Goal: Find specific page/section: Find specific page/section

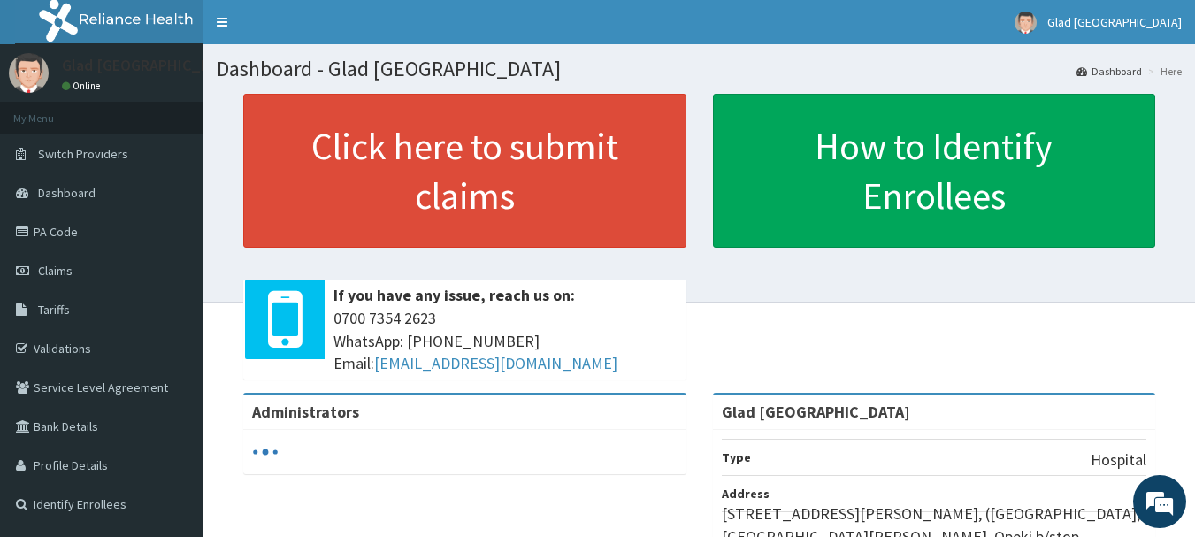
click at [77, 231] on link "PA Code" at bounding box center [101, 231] width 203 height 39
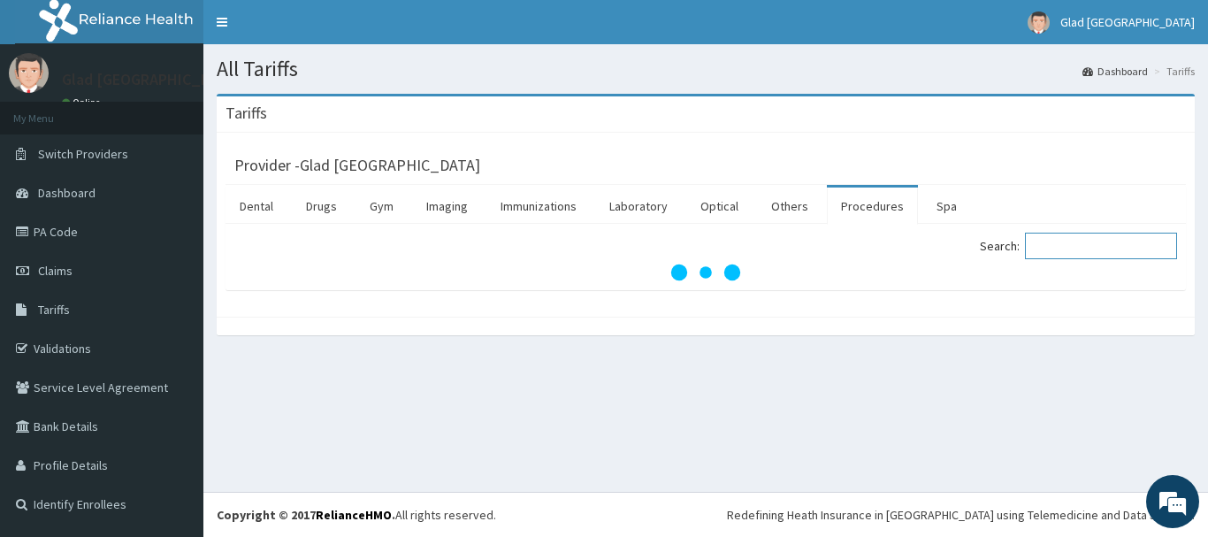
click at [1075, 237] on input "Search:" at bounding box center [1101, 246] width 152 height 27
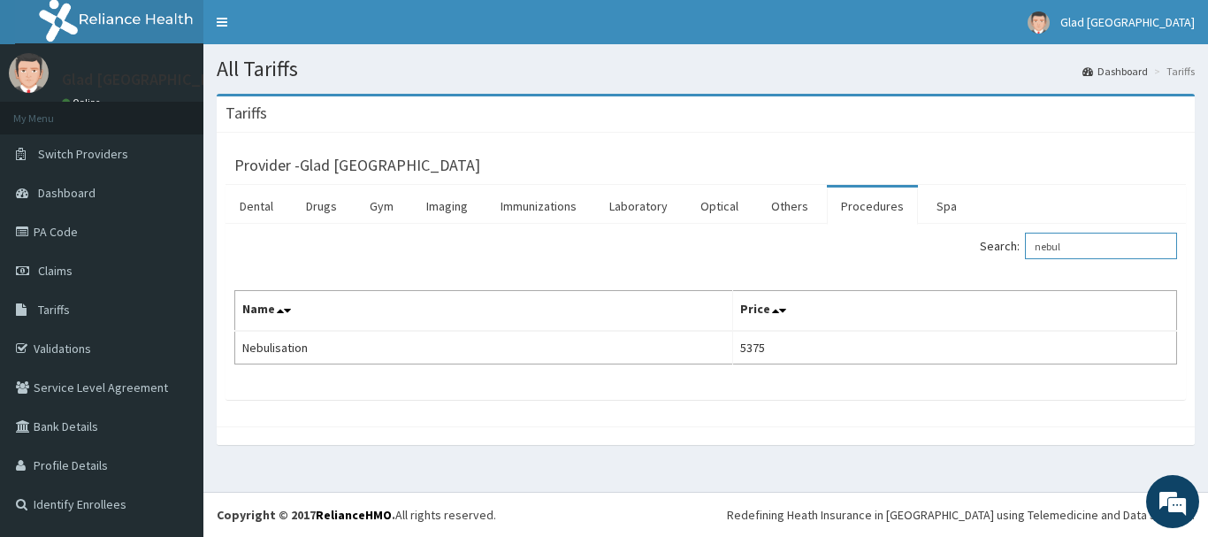
type input "nebul"
click at [340, 195] on link "Drugs" at bounding box center [321, 206] width 59 height 37
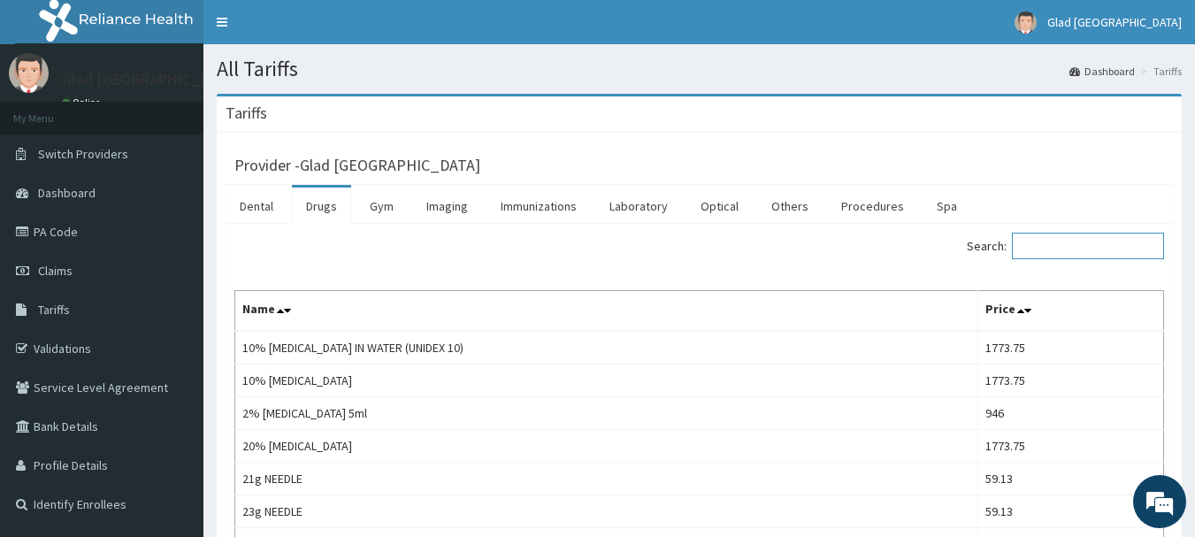
click at [1100, 256] on input "Search:" at bounding box center [1088, 246] width 152 height 27
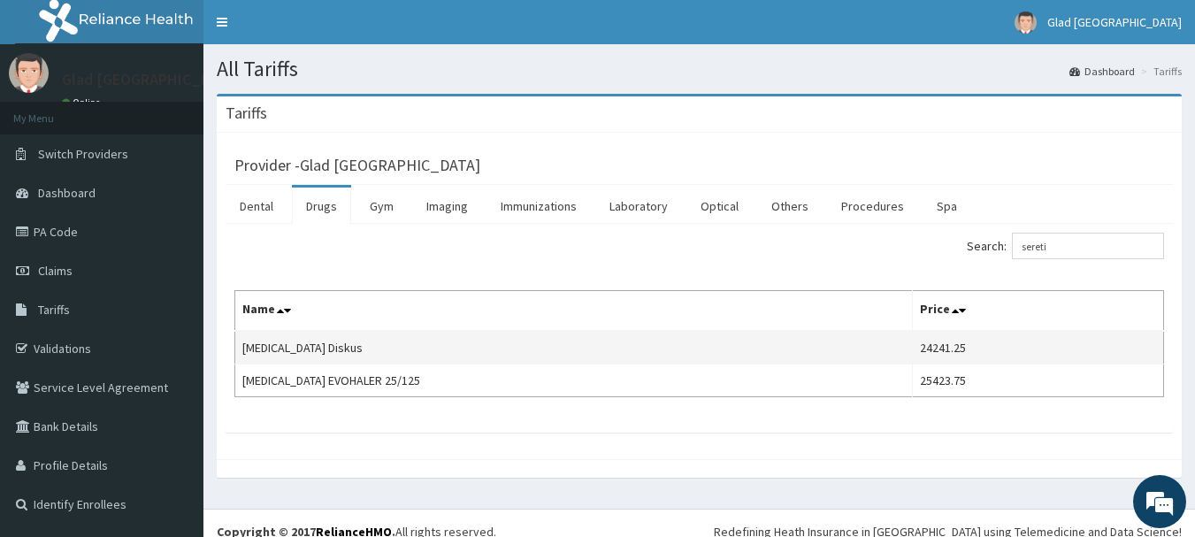
click at [464, 344] on td "Seretide Diskus" at bounding box center [574, 348] width 678 height 34
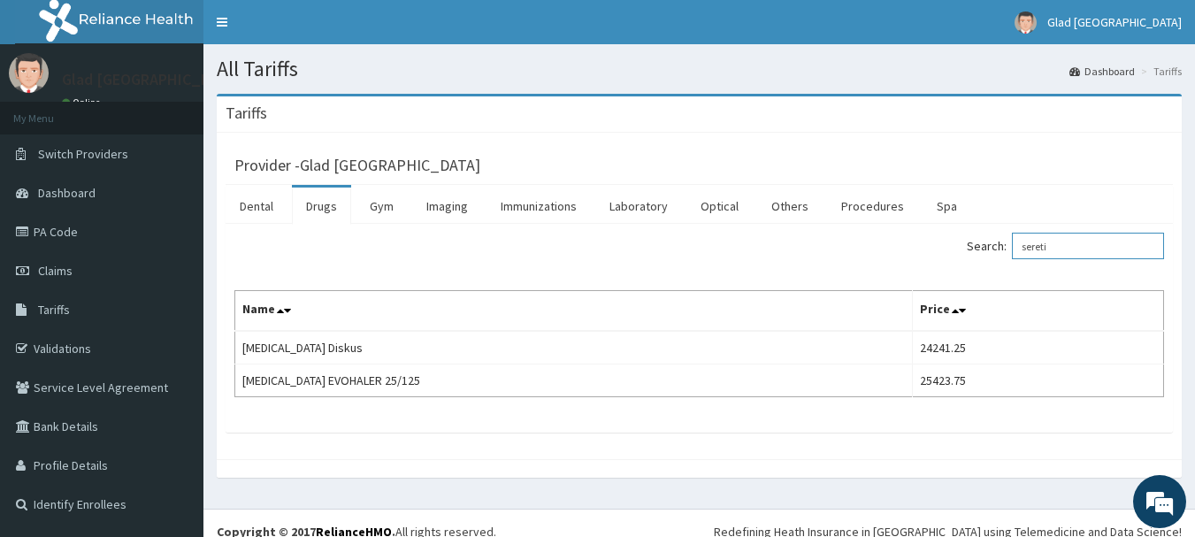
click at [1082, 243] on input "sereti" at bounding box center [1088, 246] width 152 height 27
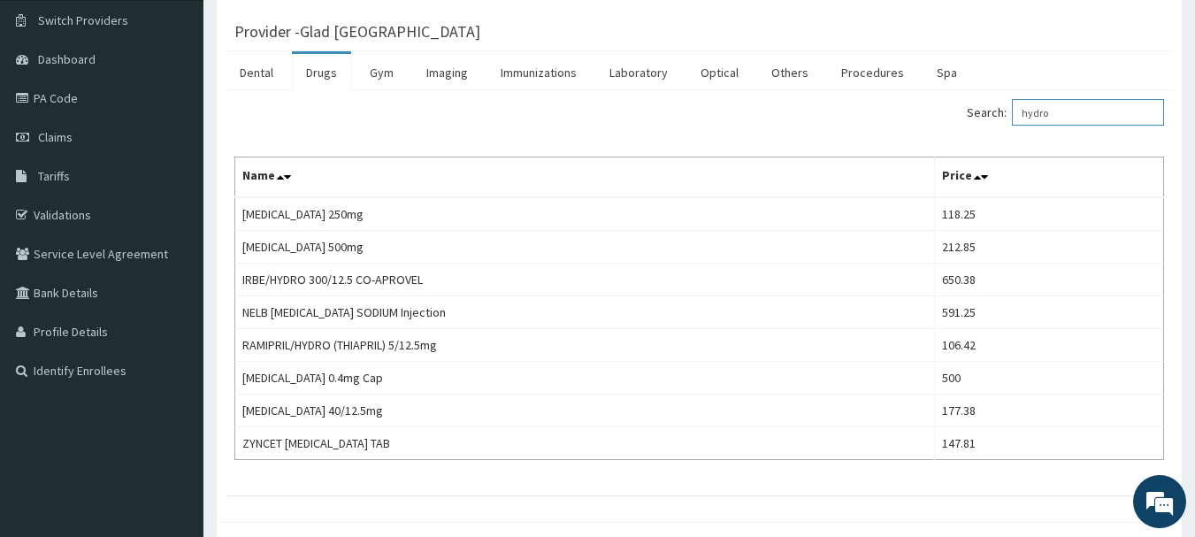
scroll to position [142, 0]
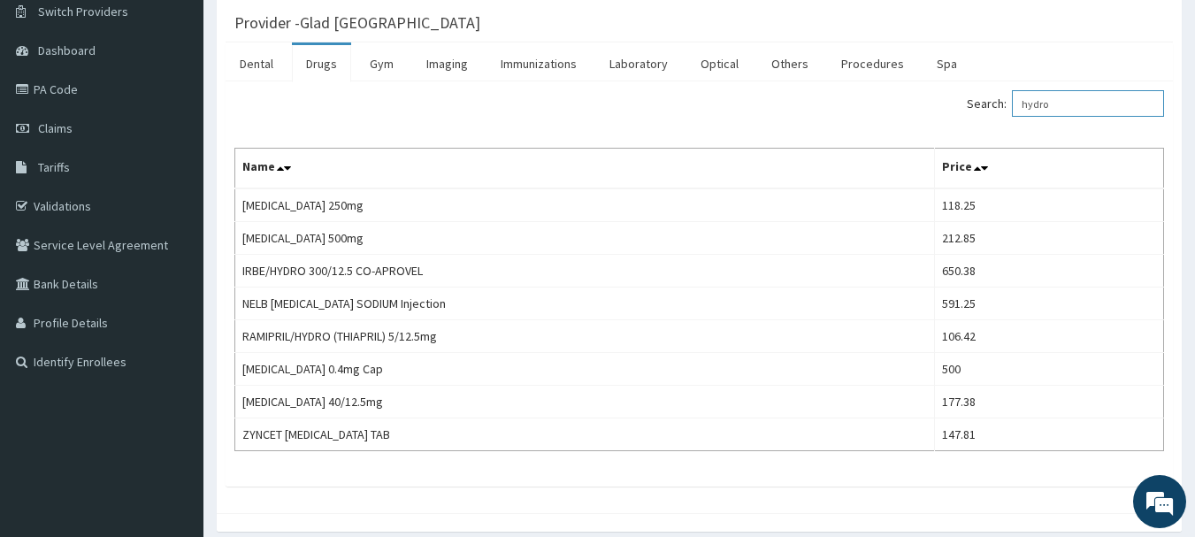
type input "hydro"
click at [62, 88] on link "PA Code" at bounding box center [101, 89] width 203 height 39
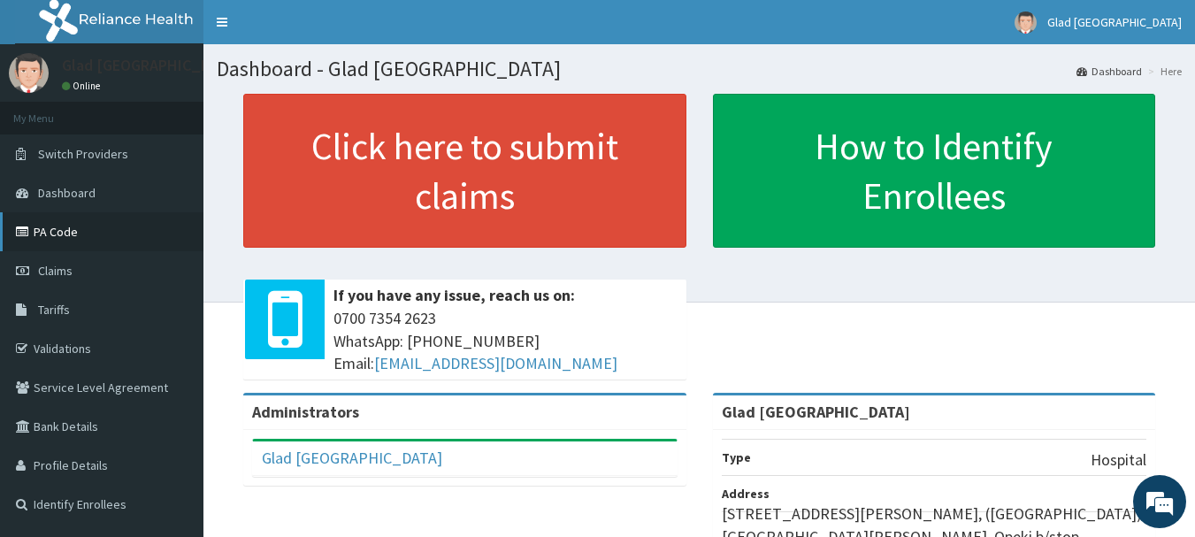
click at [58, 237] on link "PA Code" at bounding box center [101, 231] width 203 height 39
